Goal: Task Accomplishment & Management: Use online tool/utility

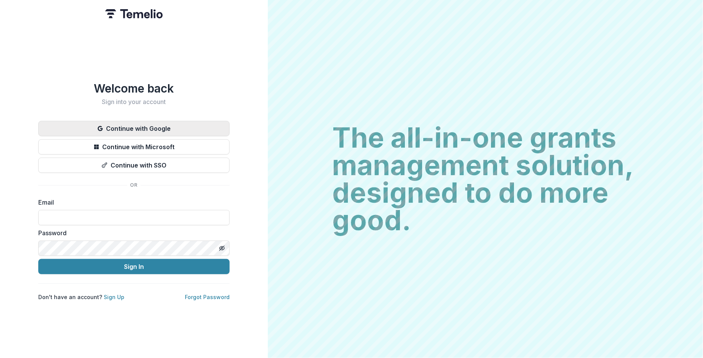
click at [134, 127] on button "Continue with Google" at bounding box center [133, 128] width 191 height 15
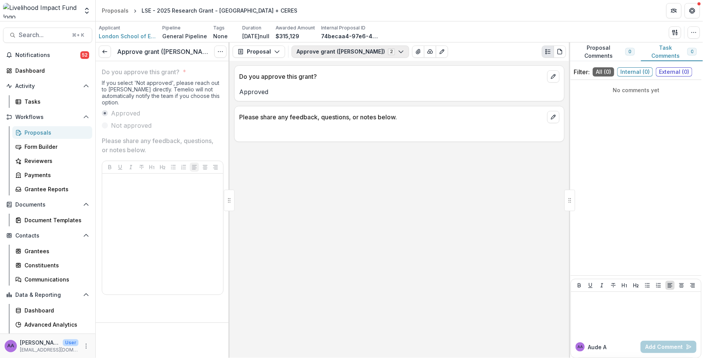
click at [302, 52] on button "Approve grant (Lisa) 2" at bounding box center [351, 52] width 118 height 12
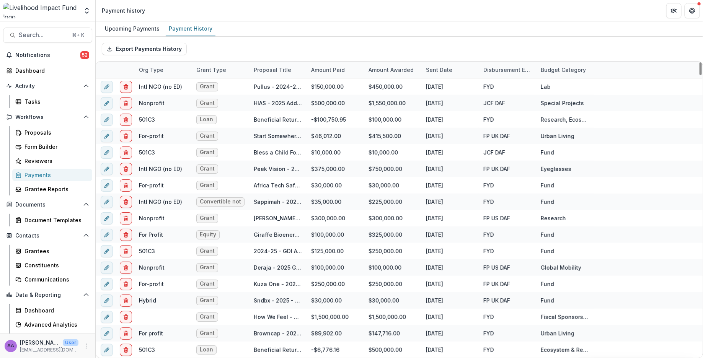
click at [452, 67] on div "Sent Date" at bounding box center [440, 70] width 36 height 8
click at [455, 116] on span "Sort Descending" at bounding box center [458, 116] width 44 height 7
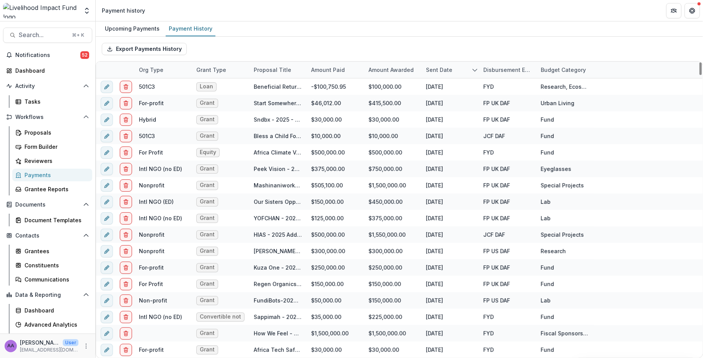
click at [477, 53] on div "Export Payments History" at bounding box center [400, 49] width 608 height 25
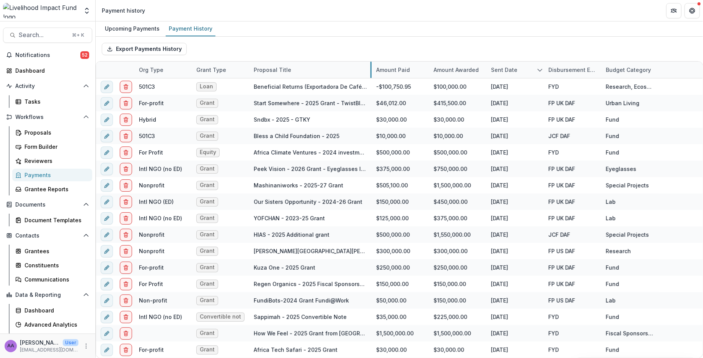
drag, startPoint x: 306, startPoint y: 67, endPoint x: 371, endPoint y: 60, distance: 65.5
